Goal: Feedback & Contribution: Leave review/rating

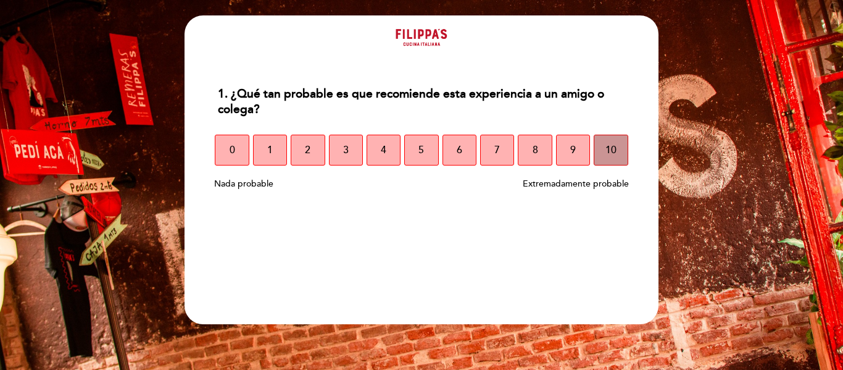
click at [605, 152] on span "10" at bounding box center [610, 150] width 11 height 35
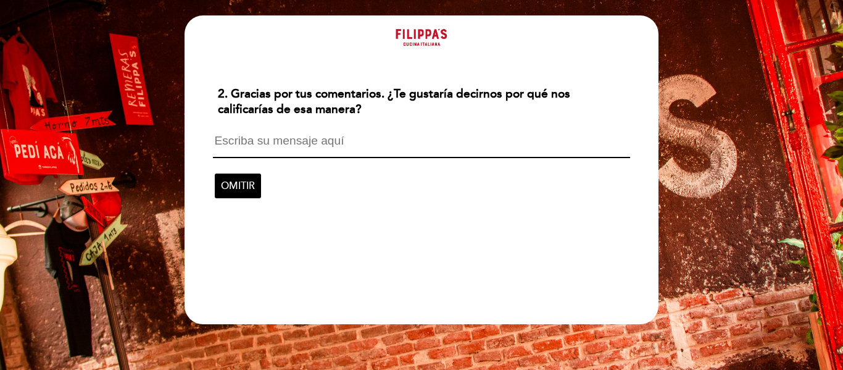
click at [509, 152] on textarea at bounding box center [421, 146] width 417 height 23
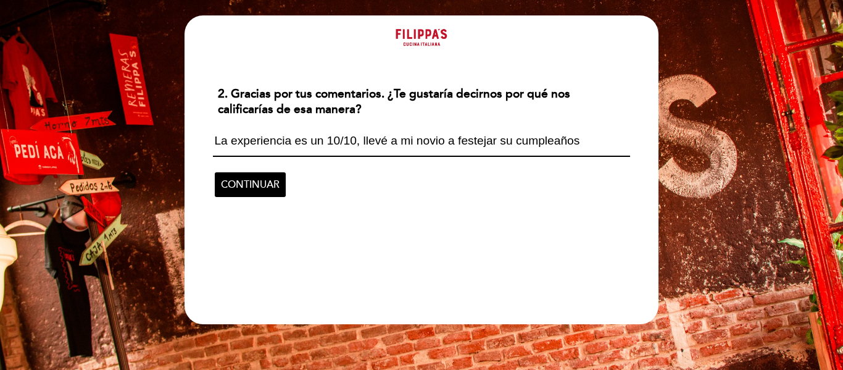
drag, startPoint x: 593, startPoint y: 137, endPoint x: 363, endPoint y: 161, distance: 230.8
click at [394, 137] on textarea "La experiencia es un 10/10, llevé a mi novio a festejar su cumpleaños" at bounding box center [421, 146] width 417 height 22
drag, startPoint x: 357, startPoint y: 144, endPoint x: 579, endPoint y: 139, distance: 221.6
click at [571, 139] on textarea "La experiencia es un 10/10, llevé a mi novio a festejar su cumpleaños" at bounding box center [421, 146] width 417 height 22
click at [586, 140] on textarea "La experiencia es un 10/10, llevé a mi novio a festejar su cumpleaños" at bounding box center [421, 146] width 417 height 22
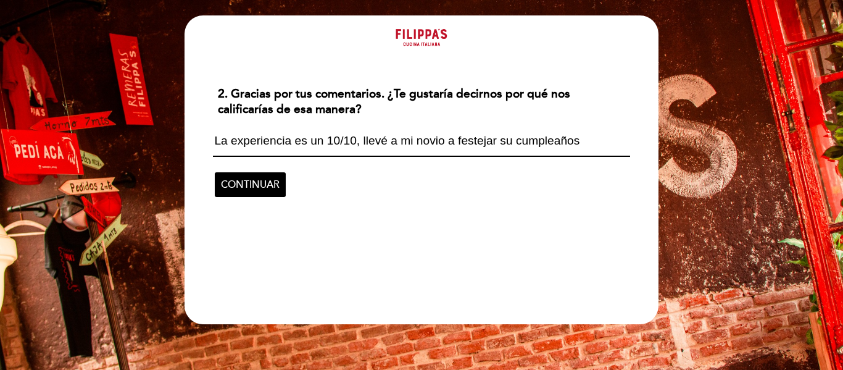
drag, startPoint x: 578, startPoint y: 140, endPoint x: 355, endPoint y: 141, distance: 222.8
click at [356, 141] on textarea "La experiencia es un 10/10, llevé a mi novio a festejar su cumpleaños" at bounding box center [421, 146] width 417 height 22
click at [591, 143] on textarea "La experiencia es un 10/10, llevé a mi novio a festejar su cumpleaños" at bounding box center [421, 146] width 417 height 22
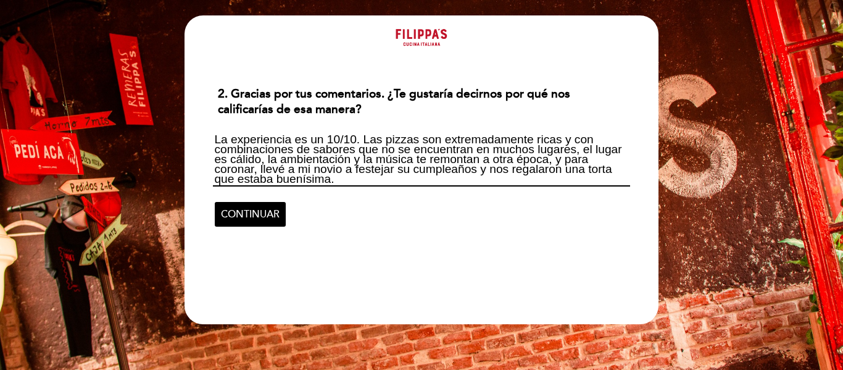
click at [353, 183] on textarea "La experiencia es un 10/10. Las pizzas son extremadamente ricas y con combinaci…" at bounding box center [421, 161] width 417 height 52
drag, startPoint x: 550, startPoint y: 163, endPoint x: 497, endPoint y: 161, distance: 53.1
click at [497, 161] on textarea "La experiencia es un 10/10. Las pizzas son extremadamente ricas y con combinaci…" at bounding box center [421, 161] width 417 height 52
drag, startPoint x: 494, startPoint y: 159, endPoint x: 546, endPoint y: 159, distance: 52.5
click at [543, 159] on textarea "La experiencia es un 10/10. Las pizzas son extremadamente ricas y con combinaci…" at bounding box center [421, 161] width 417 height 52
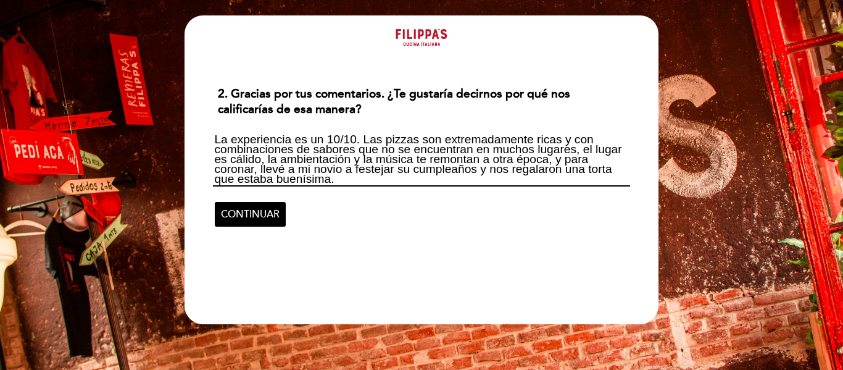
click at [550, 159] on textarea "La experiencia es un 10/10. Las pizzas son extremadamente ricas y con combinaci…" at bounding box center [421, 161] width 417 height 52
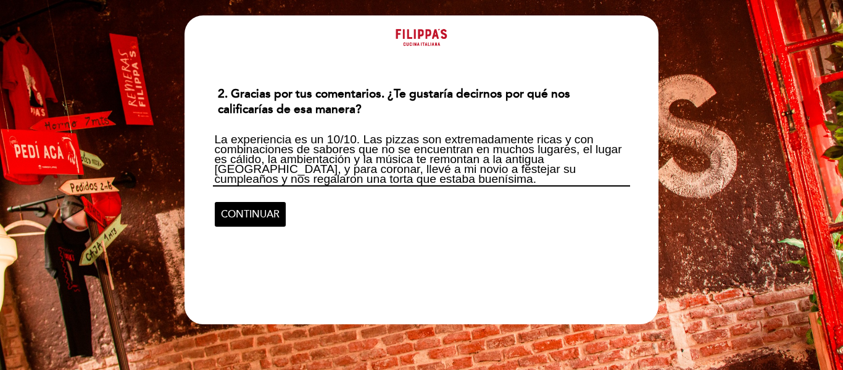
click at [487, 183] on textarea "La experiencia es un 10/10. Las pizzas son extremadamente ricas y con combinaci…" at bounding box center [421, 161] width 417 height 52
click at [550, 160] on textarea "La experiencia es un 10/10. Las pizzas son extremadamente ricas y con combinaci…" at bounding box center [421, 161] width 417 height 52
click at [537, 178] on textarea "La experiencia es un 10/10. Las pizzas son extremadamente ricas y con combinaci…" at bounding box center [421, 161] width 417 height 52
click at [253, 172] on textarea "La experiencia es un 10/10. Las pizzas son extremadamente ricas y con combinaci…" at bounding box center [421, 161] width 417 height 52
click at [315, 177] on textarea "La experiencia es un 10/10. Las pizzas son extremadamente ricas y con combinaci…" at bounding box center [421, 161] width 417 height 52
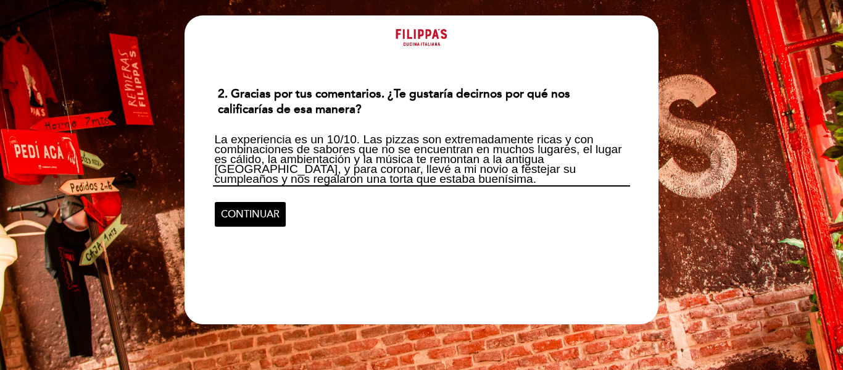
click at [360, 177] on textarea "La experiencia es un 10/10. Las pizzas son extremadamente ricas y con combinaci…" at bounding box center [421, 161] width 417 height 52
click at [349, 183] on textarea "La experiencia es un 10/10. Las pizzas son extremadamente ricas y con combinaci…" at bounding box center [421, 161] width 417 height 52
click at [338, 178] on textarea "La experiencia es un 10/10. Las pizzas son extremadamente ricas y con combinaci…" at bounding box center [421, 161] width 417 height 52
click at [359, 183] on textarea "La experiencia es un 10/10. Las pizzas son extremadamente ricas y con combinaci…" at bounding box center [421, 161] width 417 height 52
type textarea "La experiencia es un 10/10. Las pizzas son extremadamente ricas y con combinaci…"
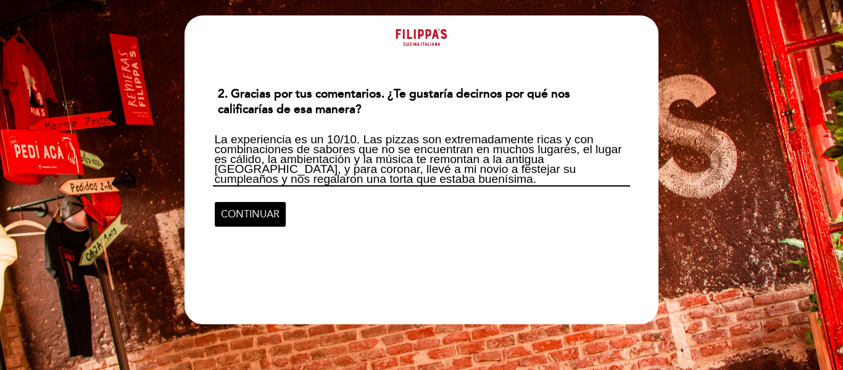
click at [272, 214] on span "CONTINUAR" at bounding box center [250, 214] width 59 height 35
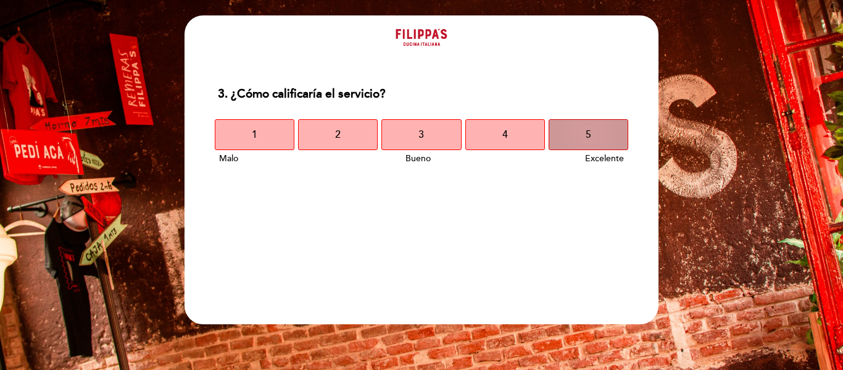
click at [594, 148] on button "5" at bounding box center [589, 134] width 80 height 31
click at [583, 125] on button "5" at bounding box center [589, 134] width 80 height 31
click at [581, 141] on button "5" at bounding box center [589, 134] width 80 height 31
click at [583, 134] on button "5" at bounding box center [589, 134] width 80 height 31
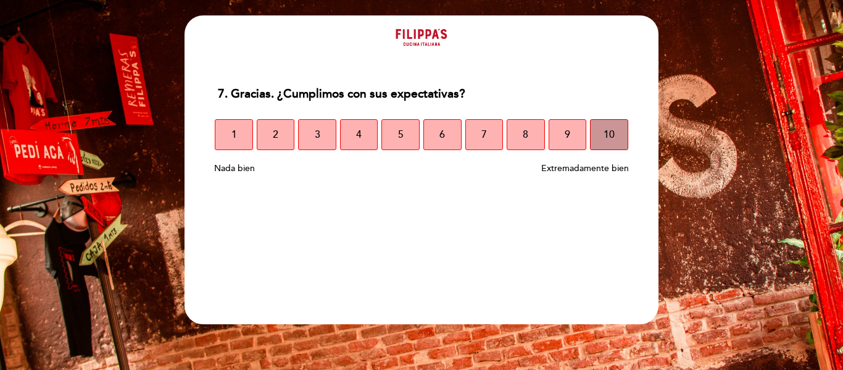
click at [615, 143] on button "10" at bounding box center [609, 134] width 38 height 31
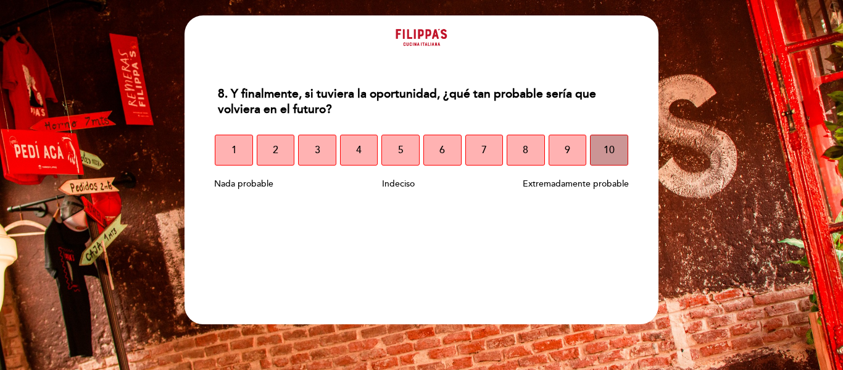
click at [607, 161] on span "10" at bounding box center [609, 150] width 11 height 35
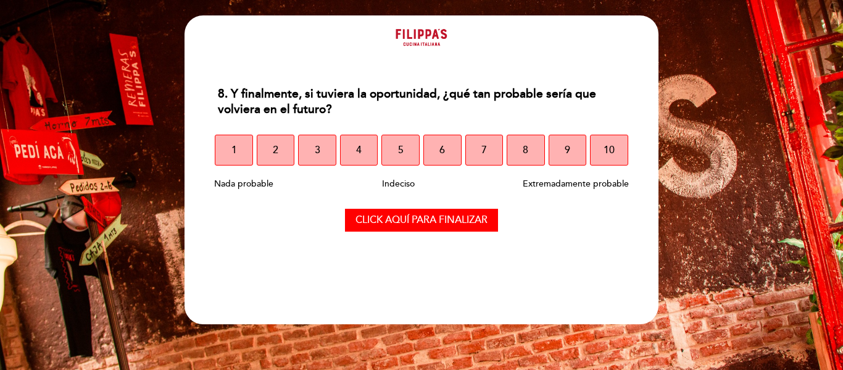
select select "es"
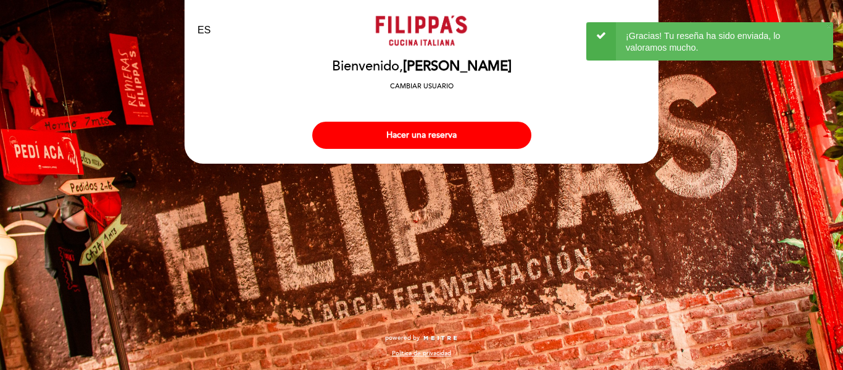
drag, startPoint x: 397, startPoint y: 67, endPoint x: 463, endPoint y: 70, distance: 66.1
click at [463, 70] on h2 "[PERSON_NAME]" at bounding box center [422, 66] width 180 height 15
click at [463, 70] on span "[PERSON_NAME]" at bounding box center [457, 66] width 109 height 17
